Goal: Task Accomplishment & Management: Complete application form

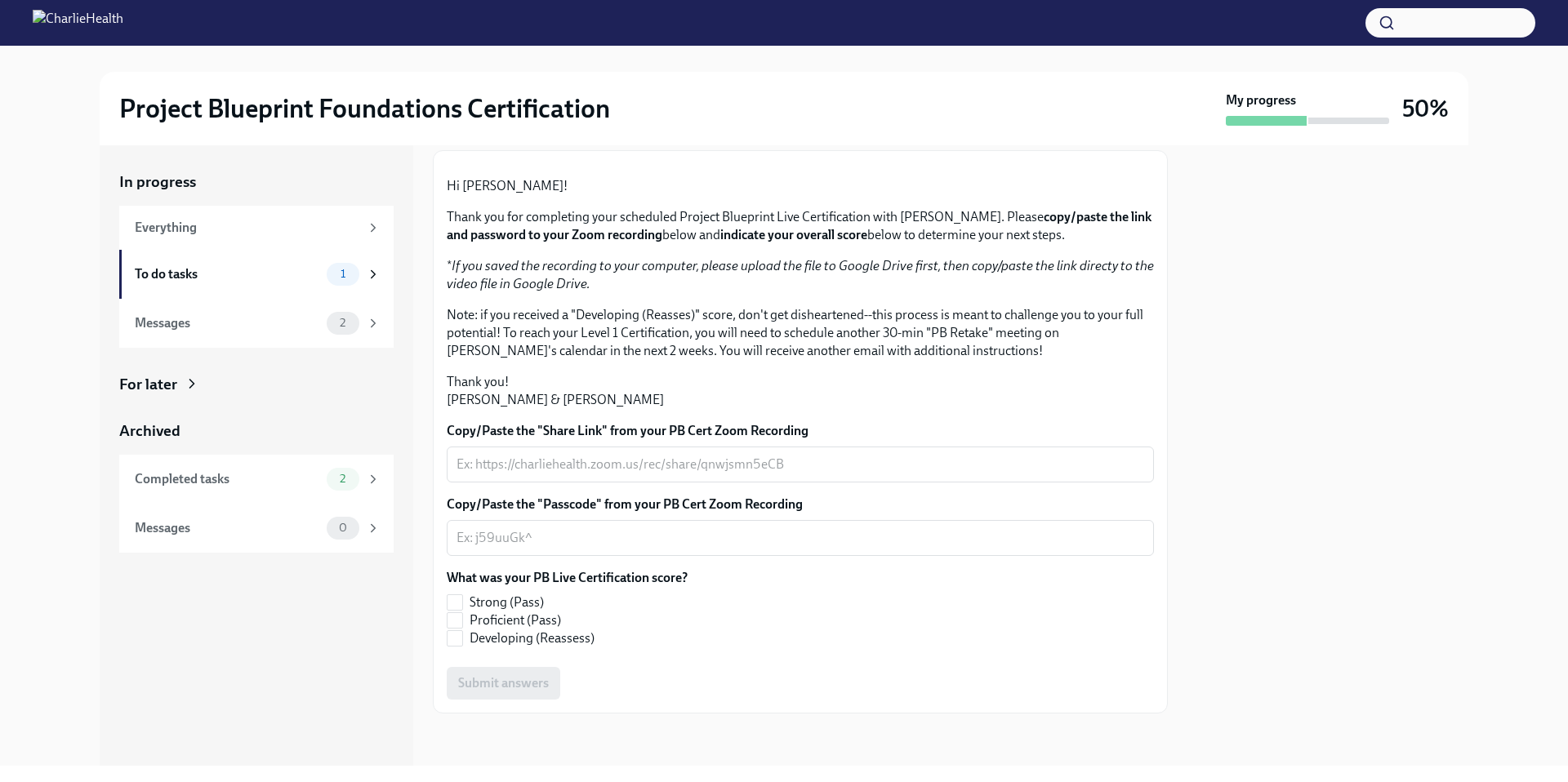
scroll to position [261, 0]
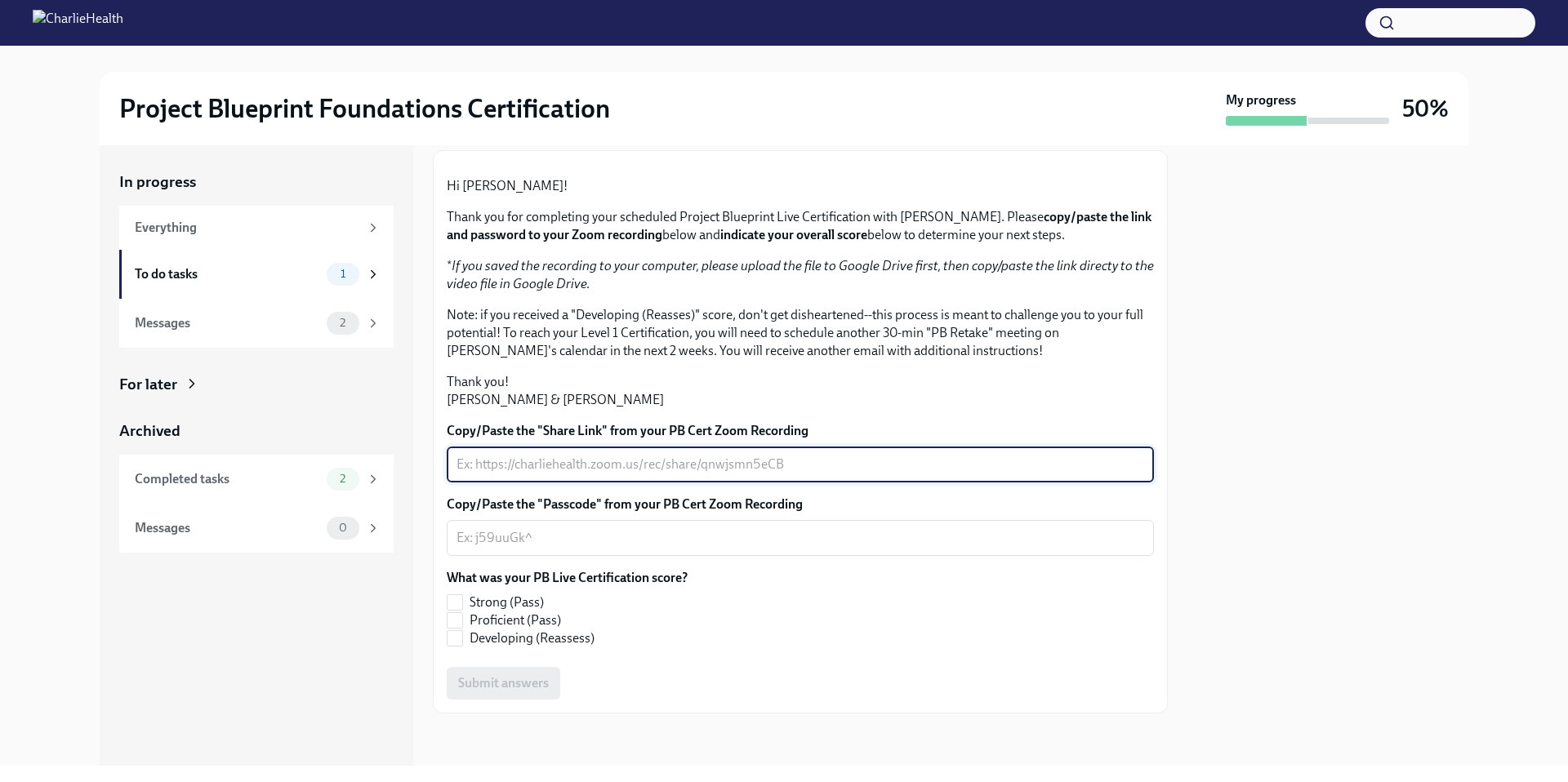
click at [645, 471] on textarea "Copy/Paste the "Share Link" from your PB Cert Zoom Recording" at bounding box center [800, 464] width 688 height 20
paste textarea "[URL][DOMAIN_NAME]"
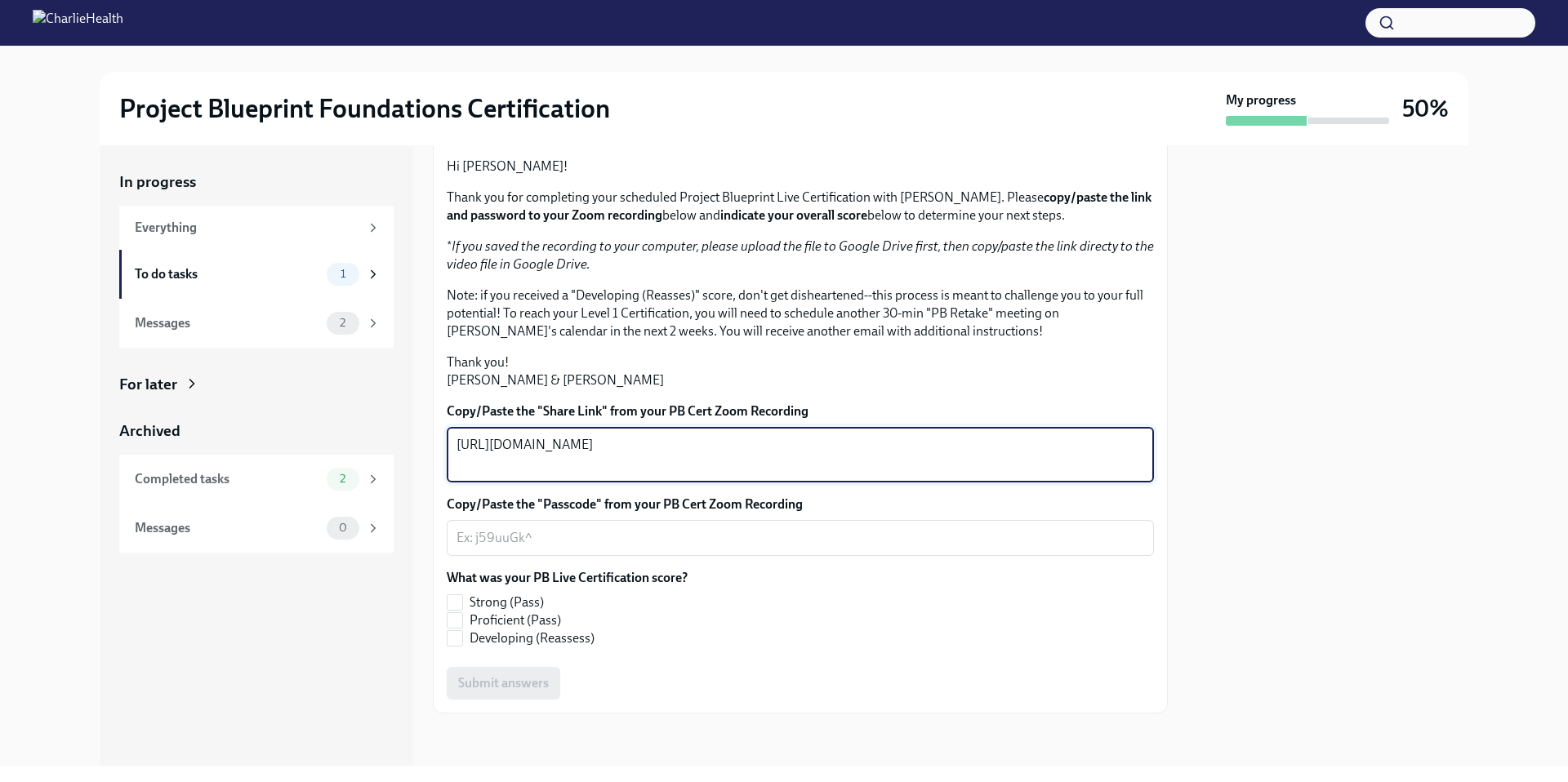
type textarea "[URL][DOMAIN_NAME]"
click at [635, 548] on textarea "Copy/Paste the "Passcode" from your PB Cert Zoom Recording" at bounding box center [800, 538] width 688 height 20
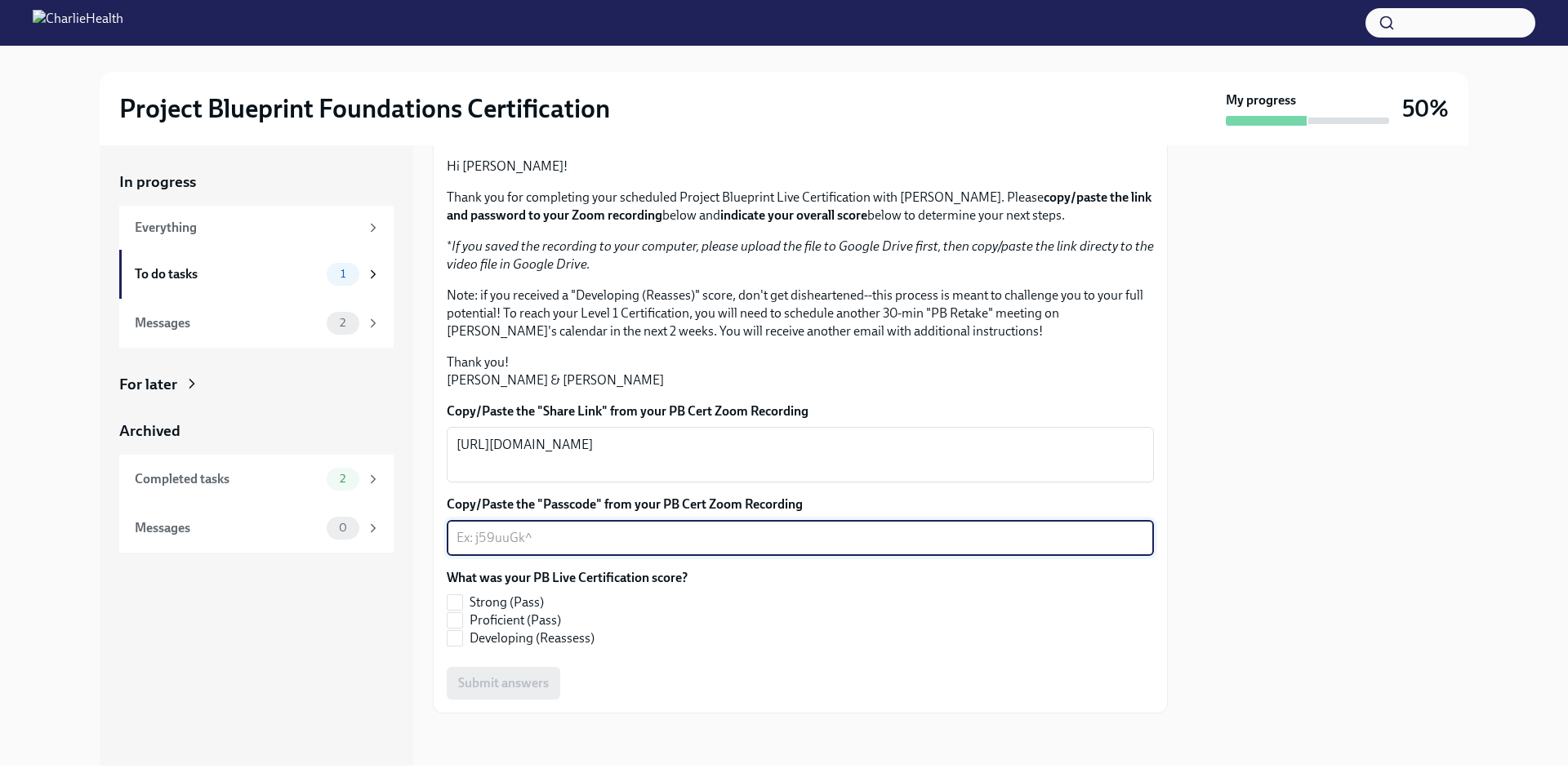
paste textarea "C19ZBnv$"
type textarea "C19ZBnv$"
click at [476, 630] on span "Proficient (Pass)" at bounding box center [515, 620] width 92 height 18
click at [463, 628] on input "Proficient (Pass)" at bounding box center [455, 620] width 15 height 15
checkbox input "true"
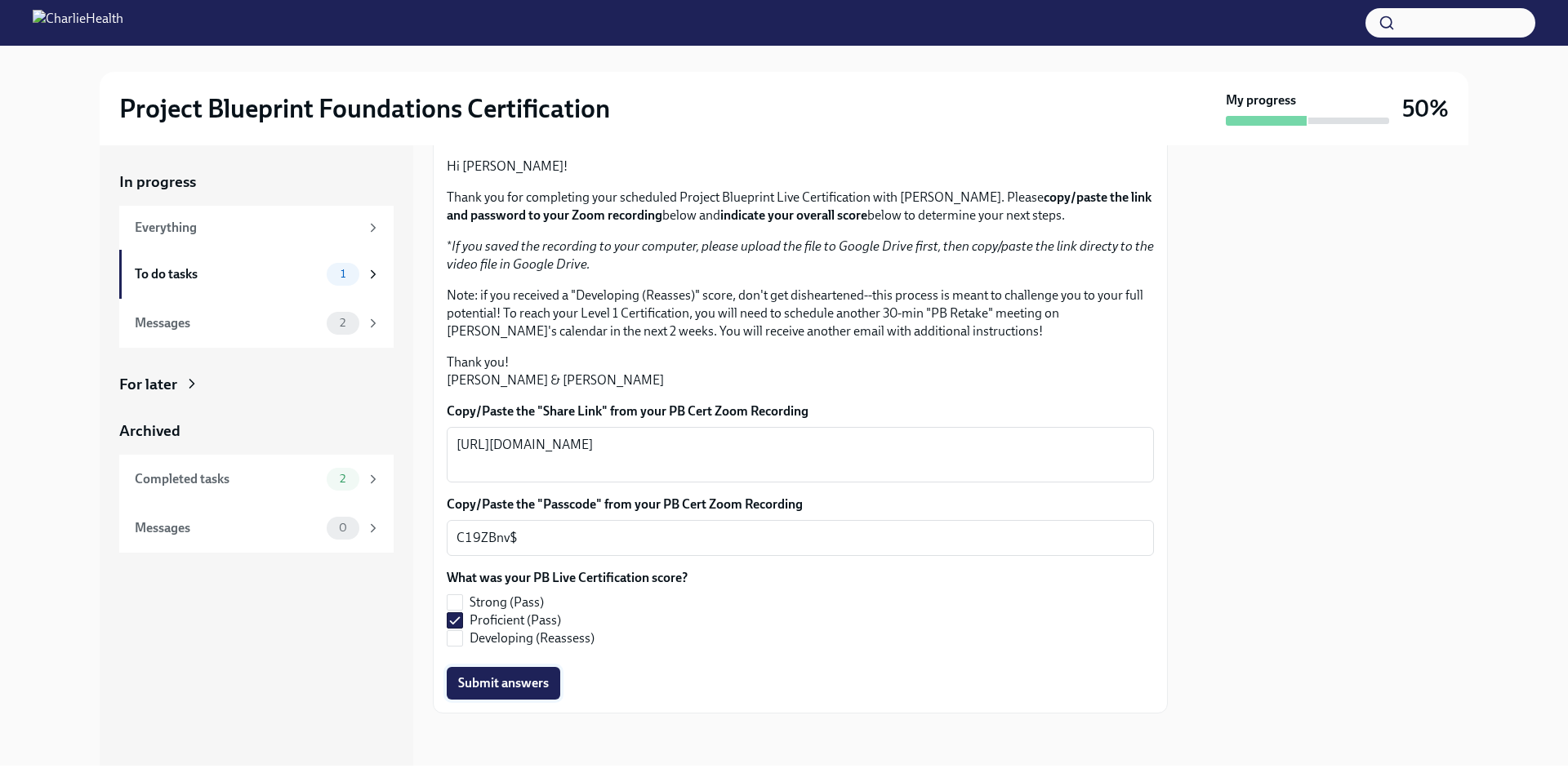
click at [530, 692] on span "Submit answers" at bounding box center [503, 683] width 91 height 16
click at [264, 471] on div "Completed tasks" at bounding box center [228, 479] width 185 height 18
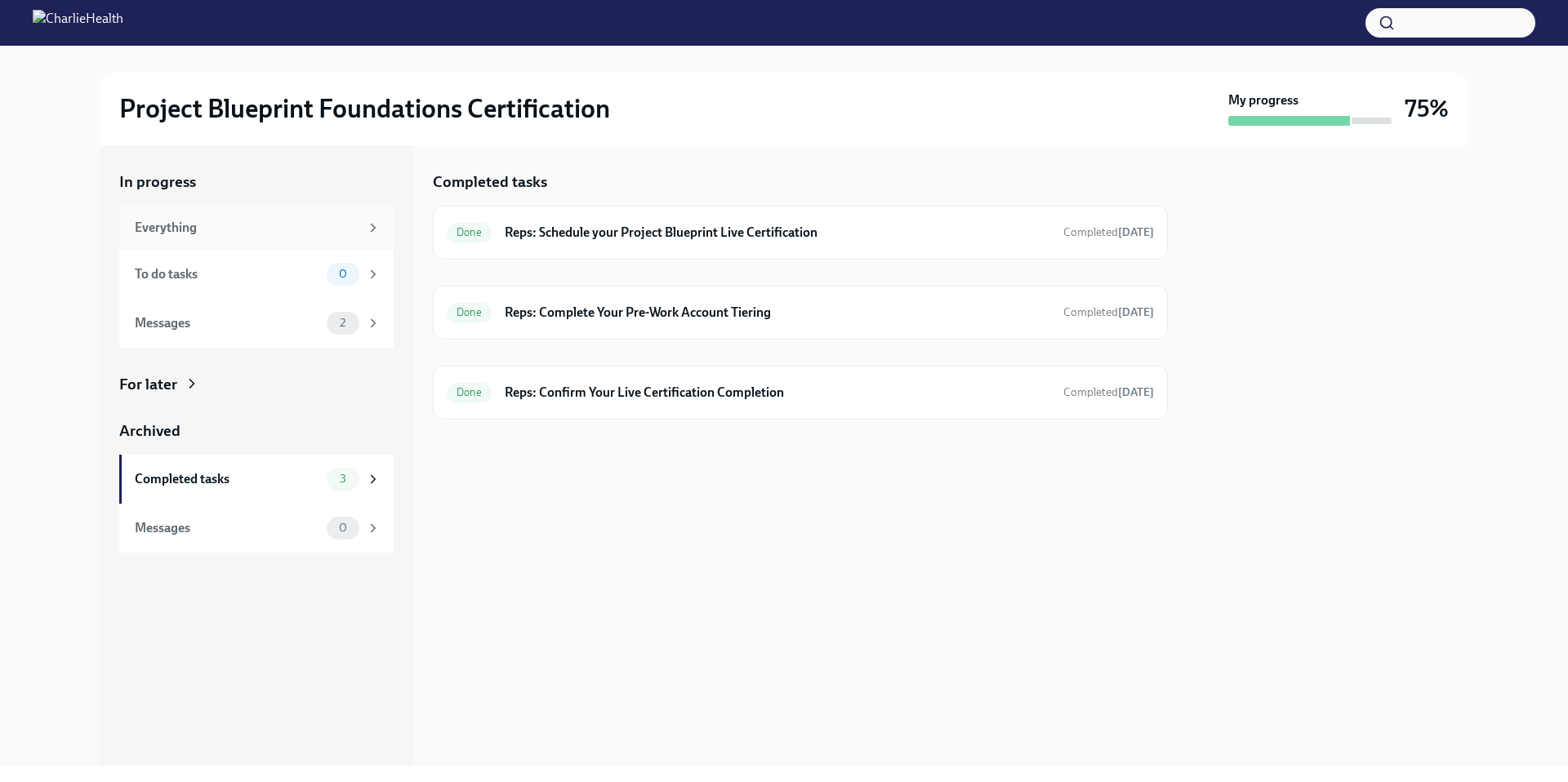
click at [232, 233] on div "Everything" at bounding box center [247, 228] width 224 height 18
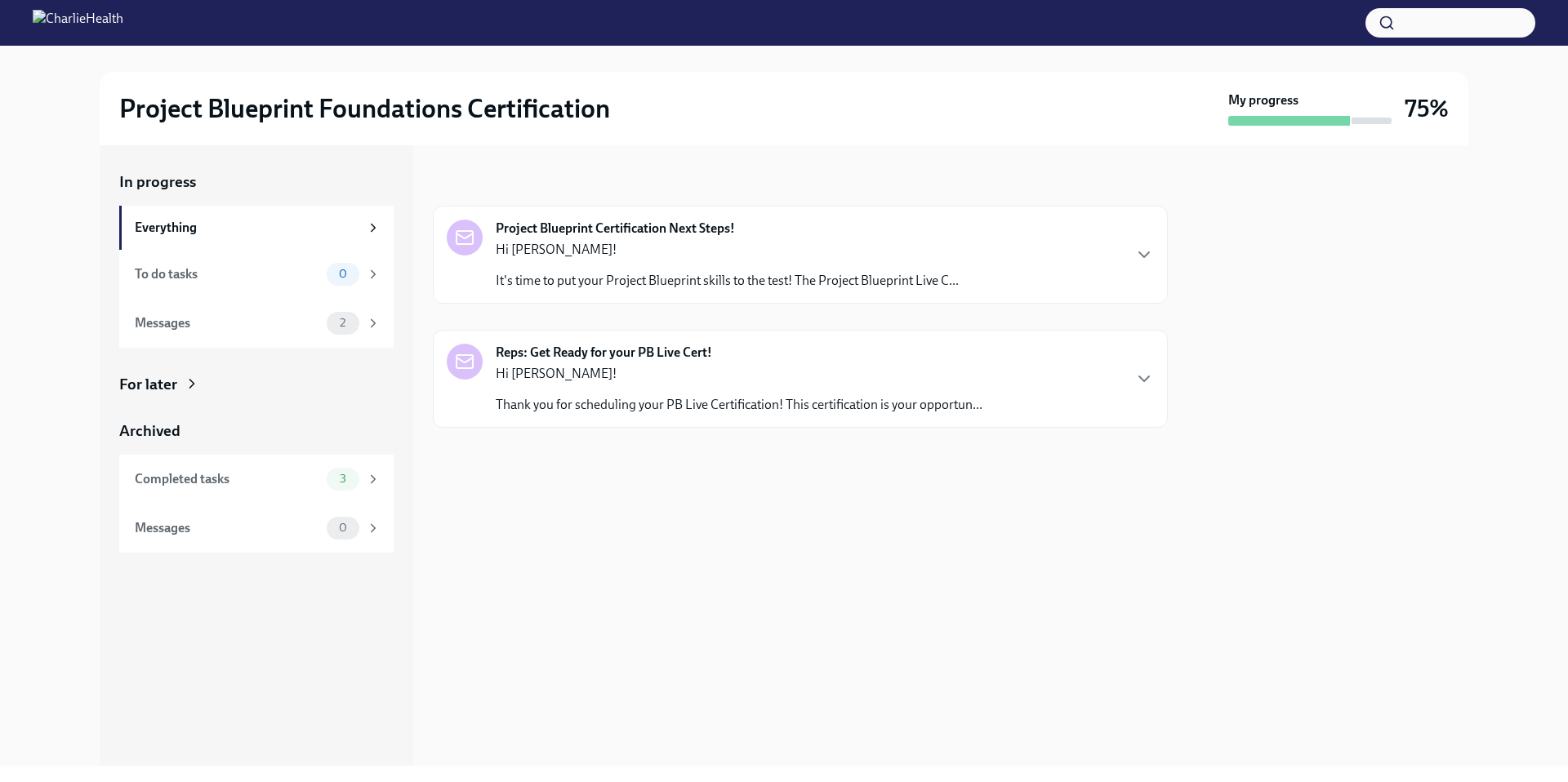
click at [1378, 114] on div "My progress" at bounding box center [1310, 109] width 164 height 35
